Goal: Task Accomplishment & Management: Manage account settings

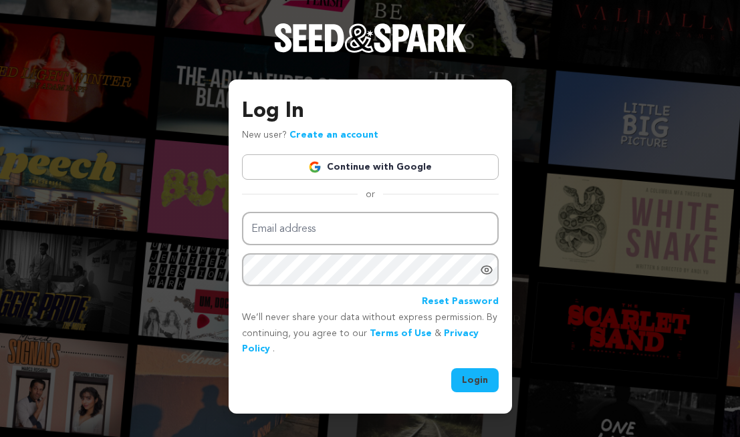
type input "[EMAIL_ADDRESS][DOMAIN_NAME]"
click at [474, 383] on button "Login" at bounding box center [474, 380] width 47 height 24
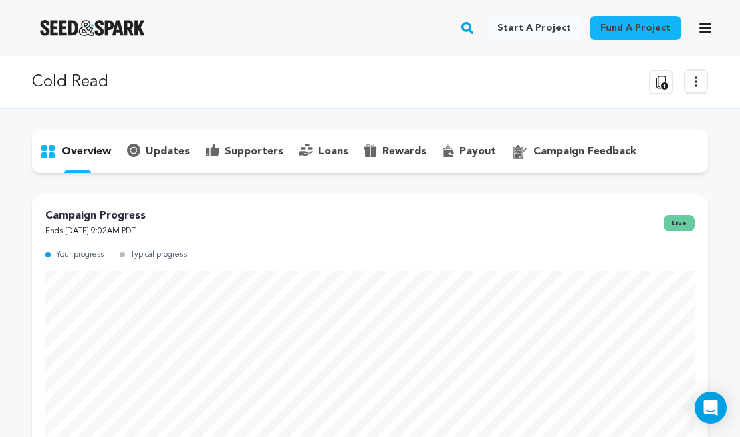
click at [166, 151] on p "updates" at bounding box center [168, 152] width 44 height 16
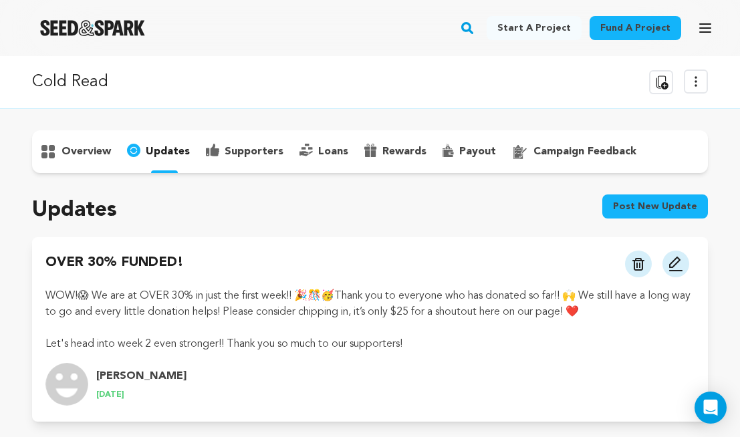
click at [101, 155] on p "overview" at bounding box center [85, 152] width 49 height 16
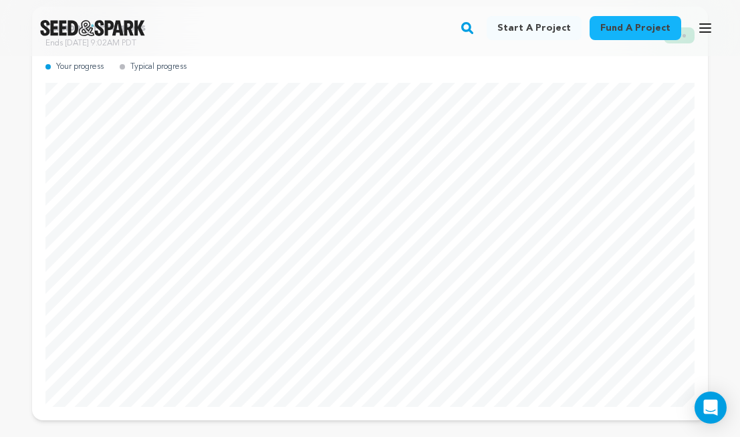
scroll to position [187, 0]
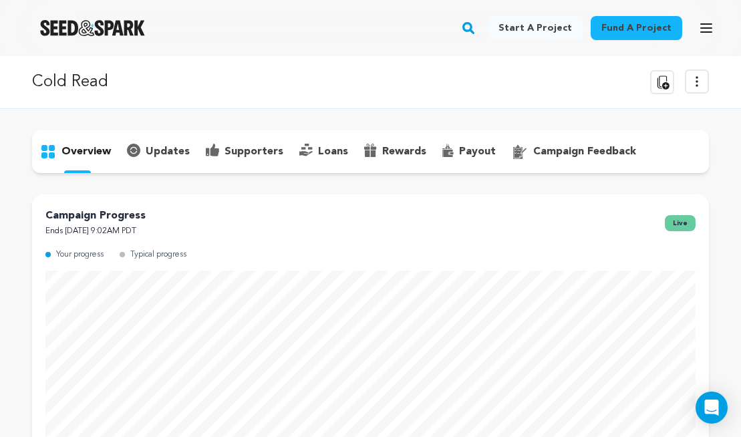
click at [699, 83] on icon at bounding box center [697, 81] width 16 height 16
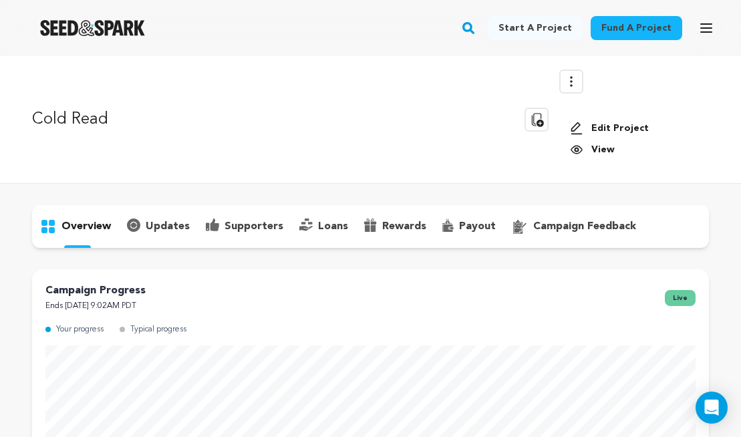
click at [595, 152] on link "View" at bounding box center [634, 149] width 128 height 13
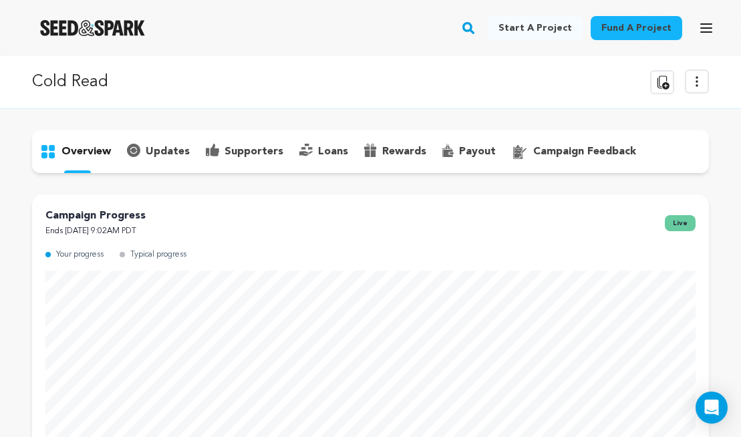
click at [225, 151] on p "supporters" at bounding box center [253, 152] width 59 height 16
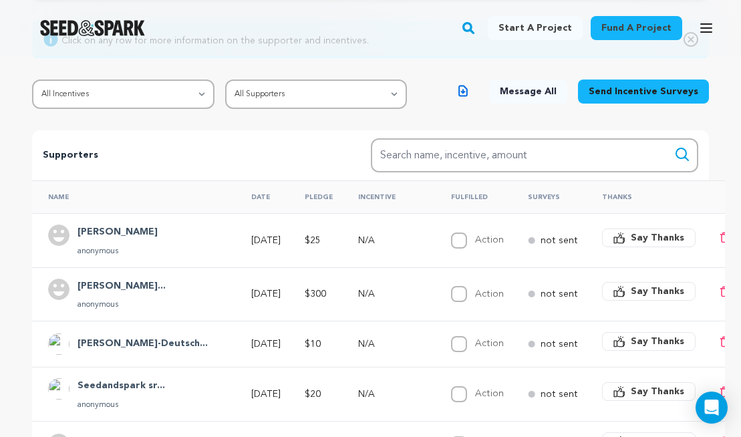
scroll to position [178, 0]
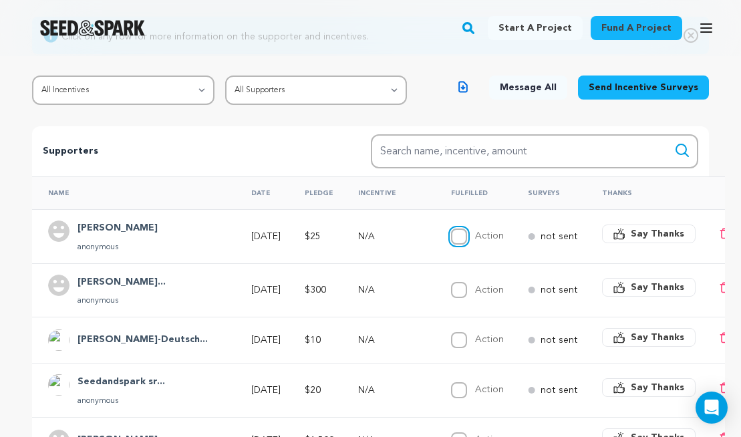
click at [451, 237] on input "Action" at bounding box center [459, 236] width 16 height 16
checkbox input "true"
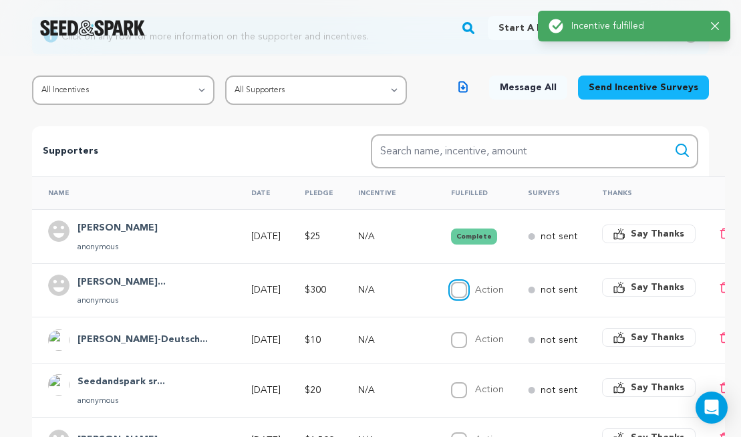
click at [451, 294] on input "Action" at bounding box center [459, 290] width 16 height 16
checkbox input "true"
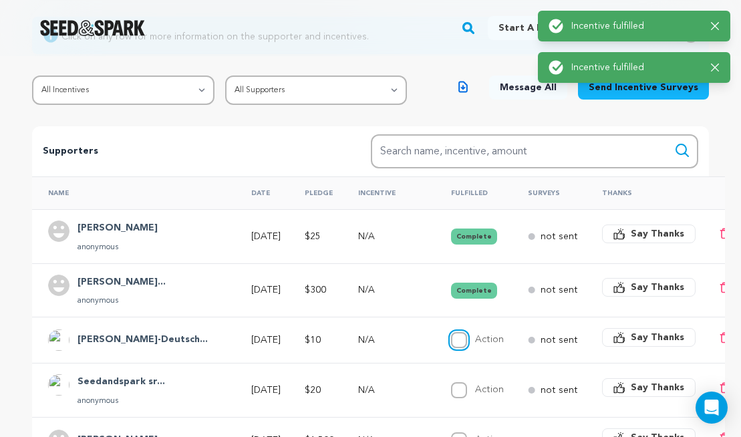
click at [451, 343] on input "Action" at bounding box center [459, 340] width 16 height 16
checkbox input "true"
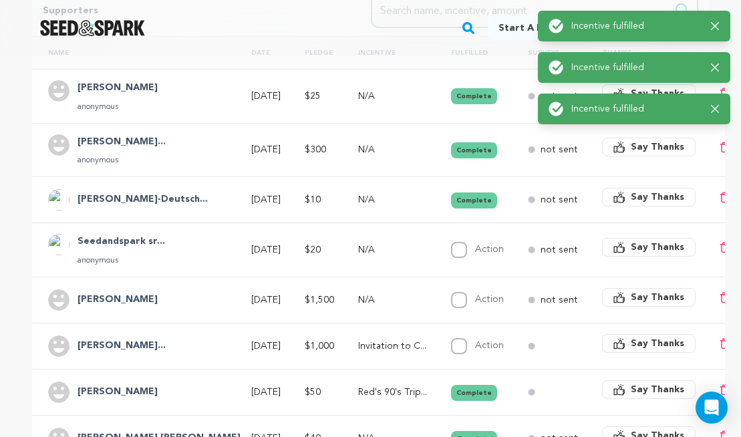
scroll to position [320, 0]
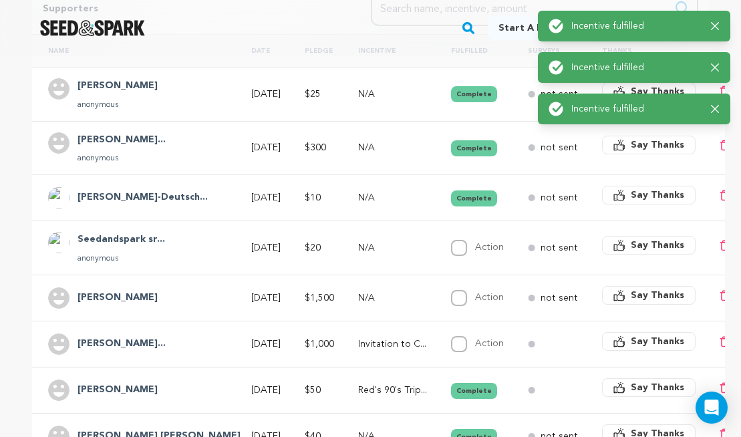
click at [131, 238] on h4 "Seedandspark sr..." at bounding box center [122, 240] width 88 height 16
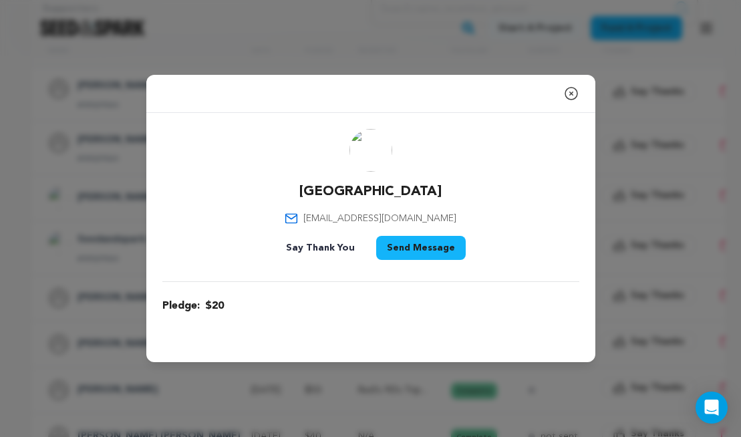
click at [571, 94] on icon "button" at bounding box center [571, 94] width 16 height 16
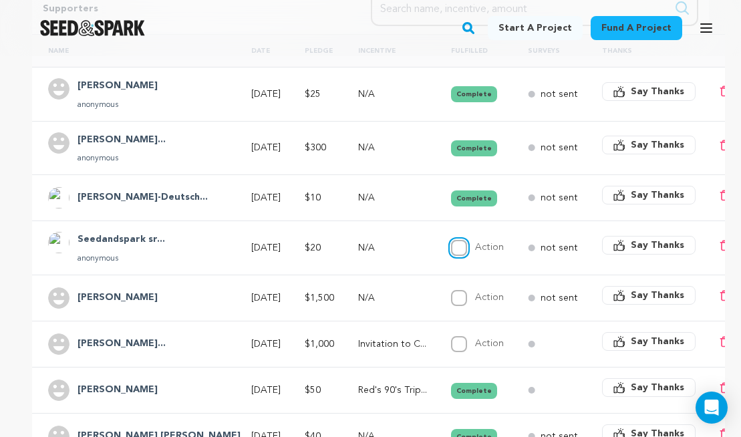
click at [451, 248] on input "Action" at bounding box center [459, 248] width 16 height 16
checkbox input "true"
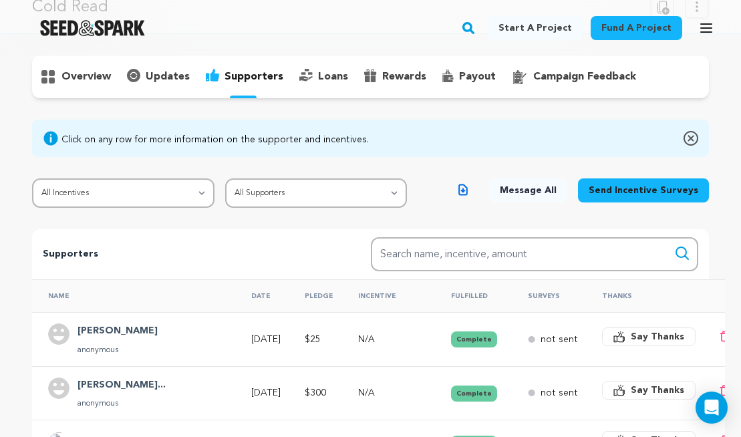
scroll to position [76, 0]
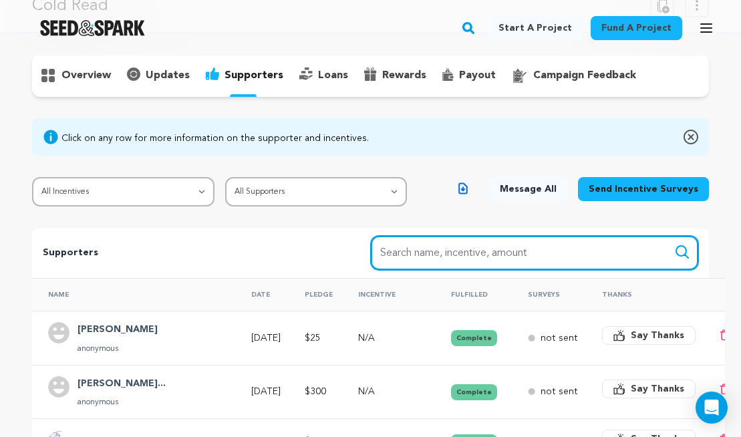
click at [482, 245] on input "Search name, item" at bounding box center [535, 253] width 328 height 34
type input "hayley"
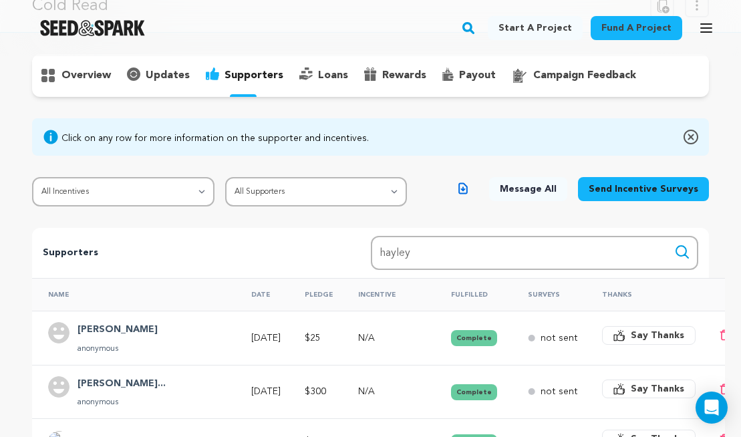
click at [683, 255] on icon "submit" at bounding box center [682, 252] width 12 height 12
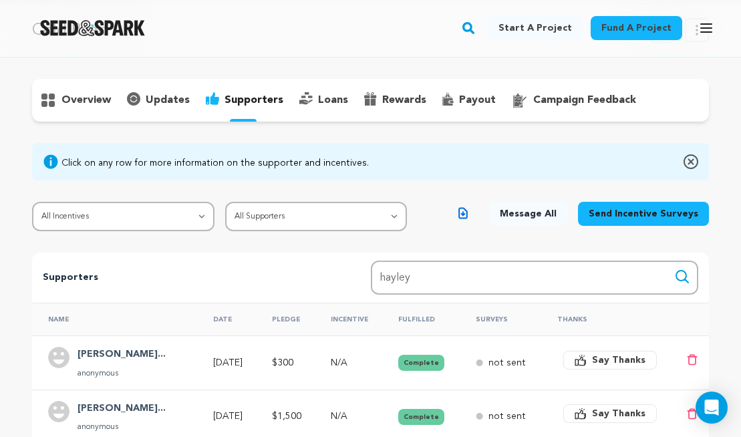
scroll to position [43, 0]
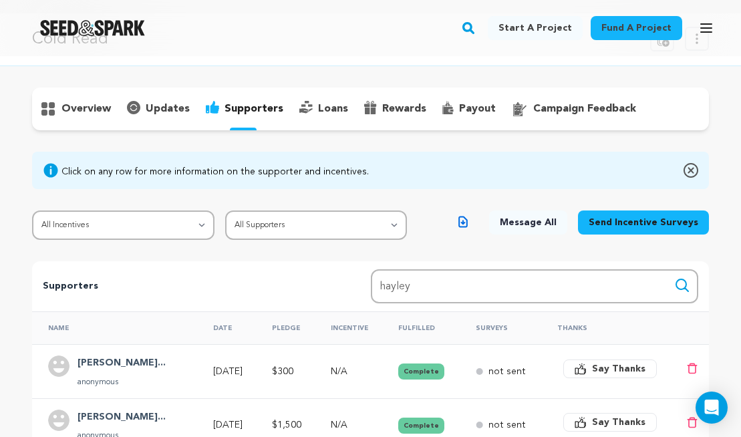
click at [467, 109] on p "payout" at bounding box center [477, 109] width 37 height 16
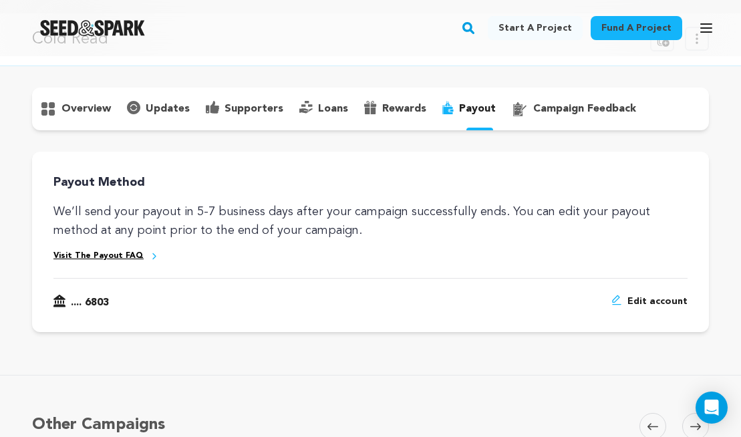
click at [230, 102] on p "supporters" at bounding box center [253, 109] width 59 height 16
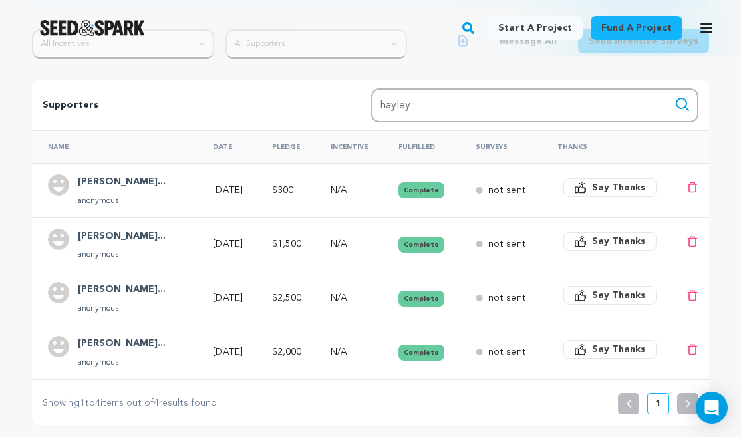
scroll to position [226, 0]
